Goal: Information Seeking & Learning: Learn about a topic

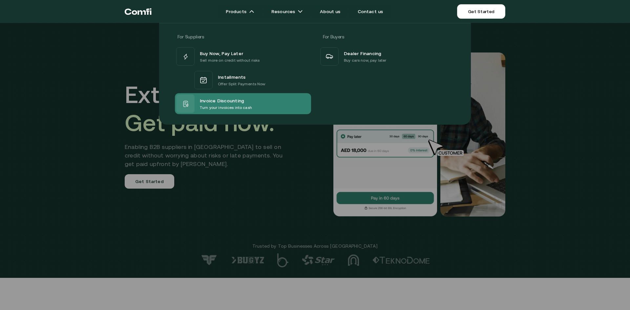
click at [230, 97] on span "Invoice Discounting" at bounding box center [222, 101] width 44 height 8
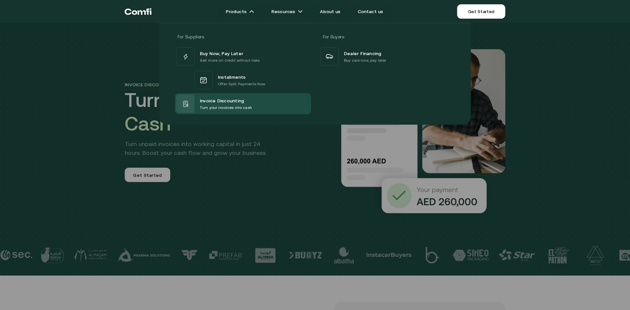
click at [235, 133] on div at bounding box center [315, 178] width 630 height 310
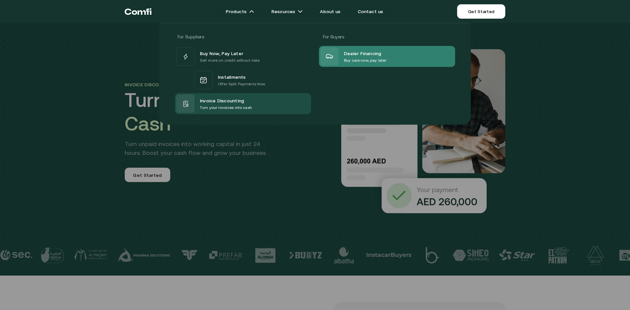
click at [337, 59] on div at bounding box center [329, 56] width 18 height 18
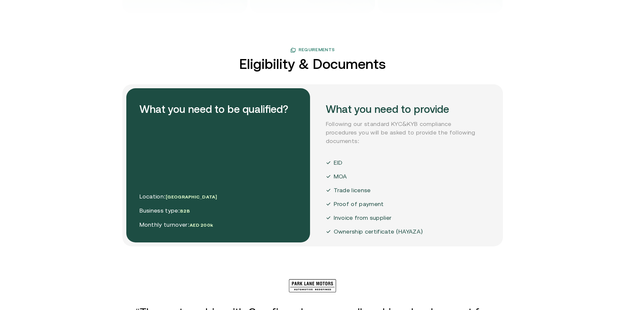
scroll to position [1116, 0]
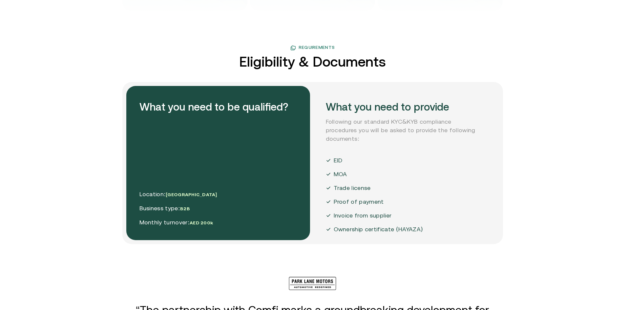
click at [356, 184] on p "Trade license" at bounding box center [352, 188] width 37 height 9
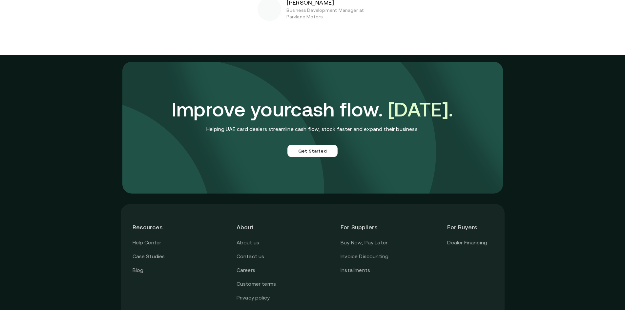
scroll to position [1481, 0]
